Goal: Transaction & Acquisition: Download file/media

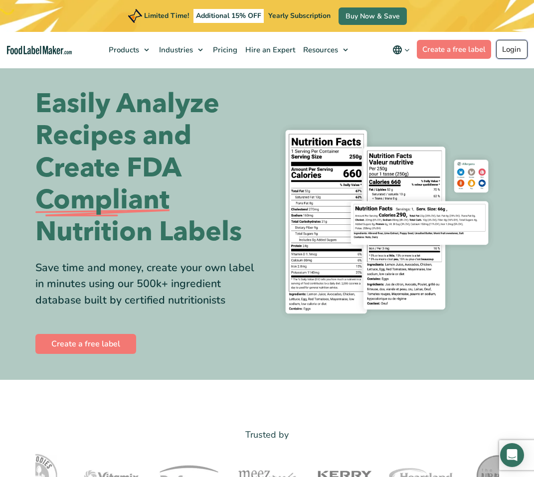
click at [511, 49] on link "Login" at bounding box center [511, 49] width 31 height 19
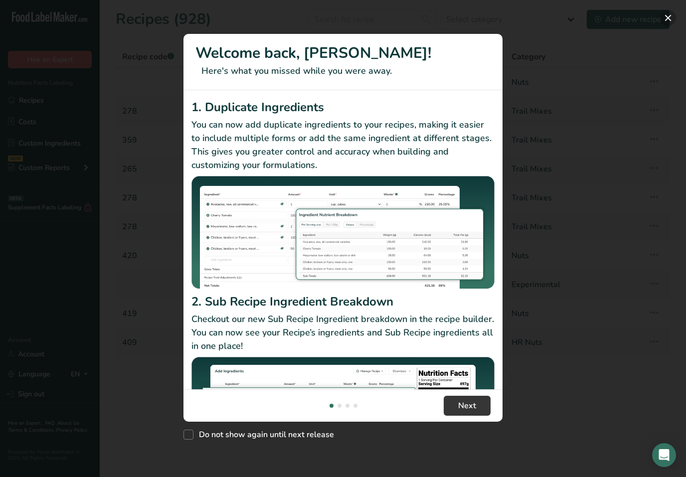
click at [534, 16] on button "New Features" at bounding box center [669, 18] width 16 height 16
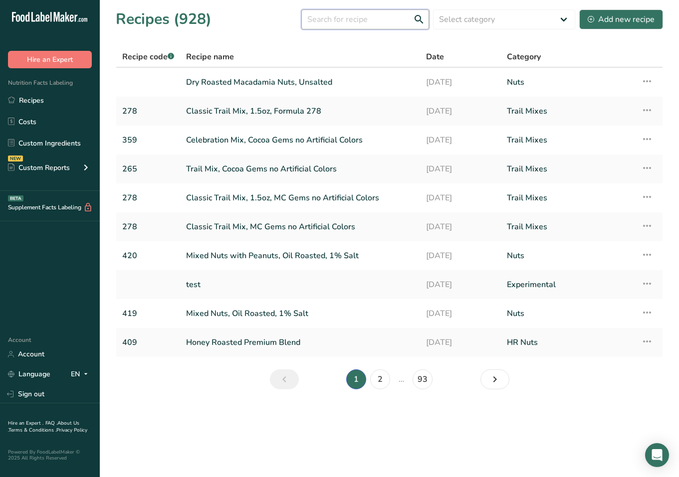
click at [352, 22] on input "text" at bounding box center [365, 19] width 128 height 20
type input "208"
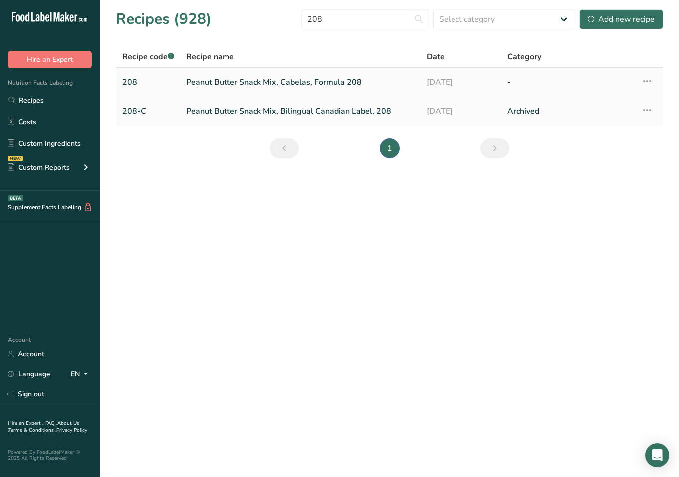
click at [323, 82] on link "Peanut Butter Snack Mix, Cabelas, Formula 208" at bounding box center [300, 82] width 228 height 21
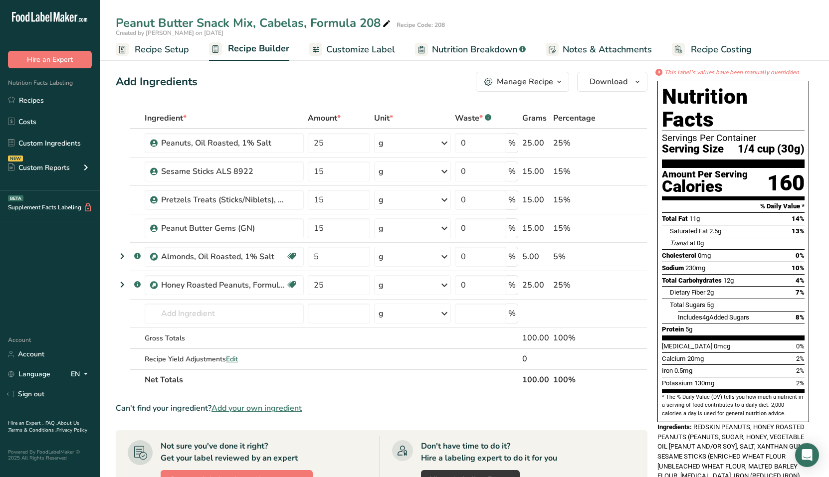
click at [534, 83] on icon "button" at bounding box center [559, 82] width 8 height 12
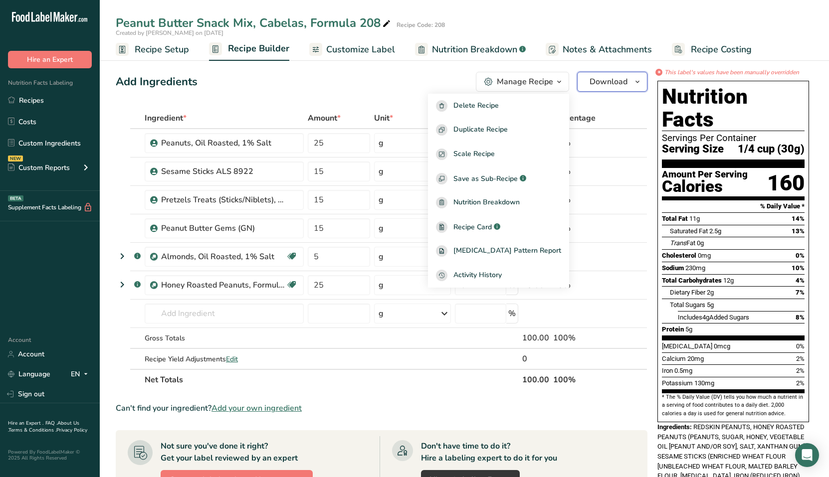
click at [534, 83] on button "Download" at bounding box center [612, 82] width 70 height 20
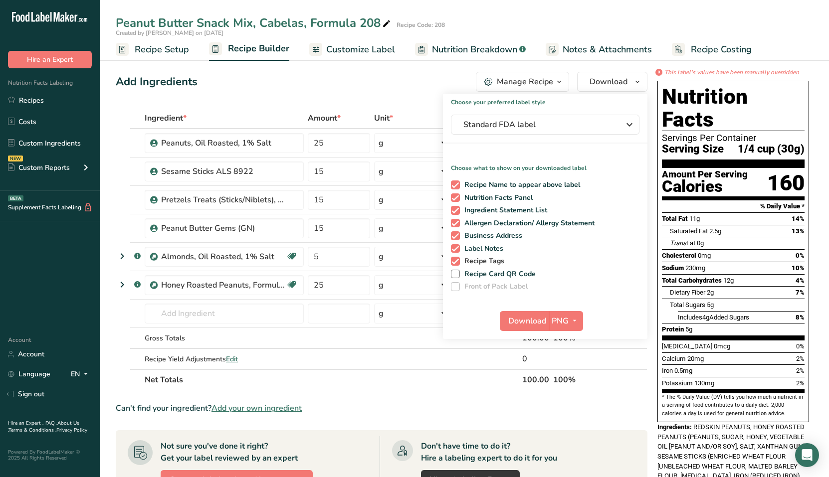
click at [454, 261] on span at bounding box center [455, 261] width 9 height 9
click at [454, 261] on input "Recipe Tags" at bounding box center [454, 261] width 6 height 6
checkbox input "false"
click at [455, 248] on span at bounding box center [455, 248] width 9 height 9
click at [455, 248] on input "Label Notes" at bounding box center [454, 248] width 6 height 6
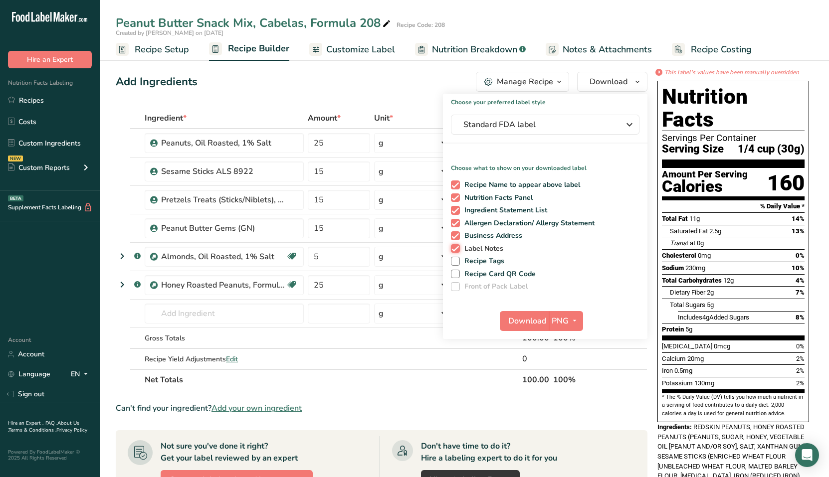
checkbox input "false"
click at [534, 321] on icon "button" at bounding box center [575, 321] width 8 height 12
click at [534, 390] on link "PDF" at bounding box center [567, 391] width 32 height 16
click at [528, 323] on span "Download" at bounding box center [528, 321] width 38 height 12
